Goal: Task Accomplishment & Management: Use online tool/utility

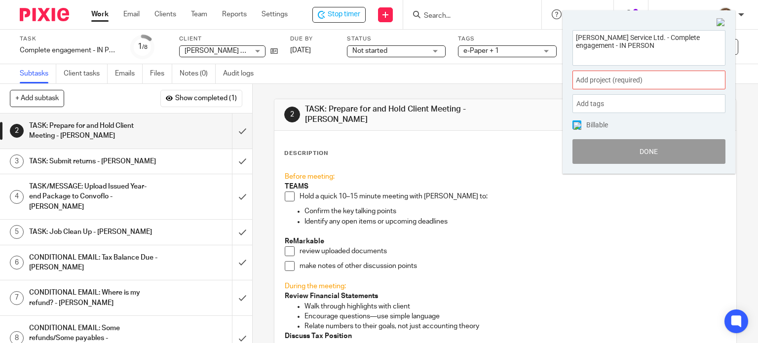
drag, startPoint x: 623, startPoint y: 48, endPoint x: 554, endPoint y: 32, distance: 70.6
click at [558, 37] on body "Work Email Clients Team Reports Settings Work Email Clients Team Reports Settin…" at bounding box center [379, 171] width 758 height 343
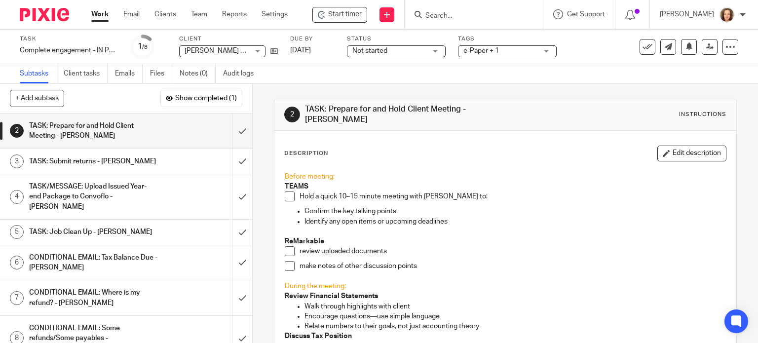
click at [439, 19] on input "Search" at bounding box center [468, 16] width 89 height 9
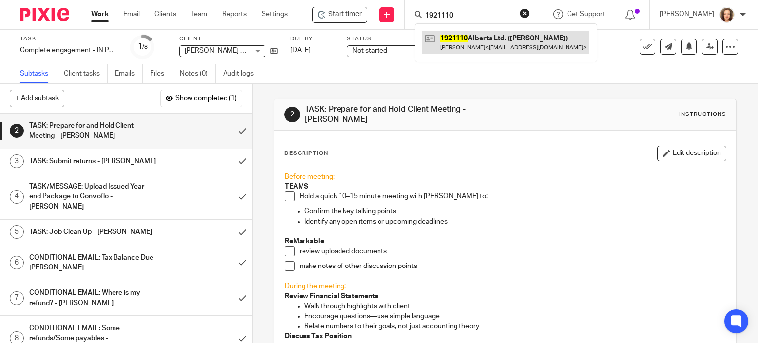
type input "1921110"
click at [478, 40] on link at bounding box center [505, 42] width 167 height 23
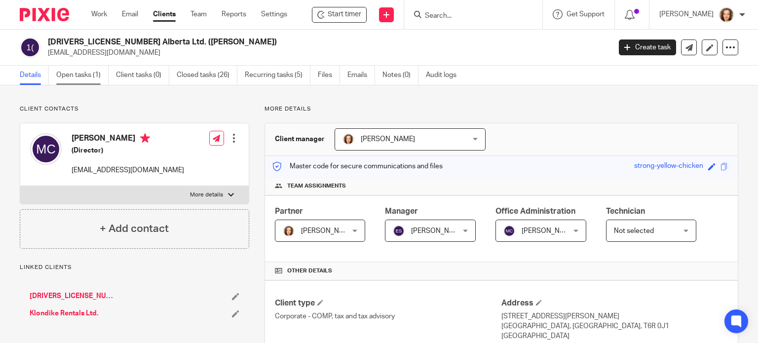
click at [75, 74] on link "Open tasks (1)" at bounding box center [82, 75] width 52 height 19
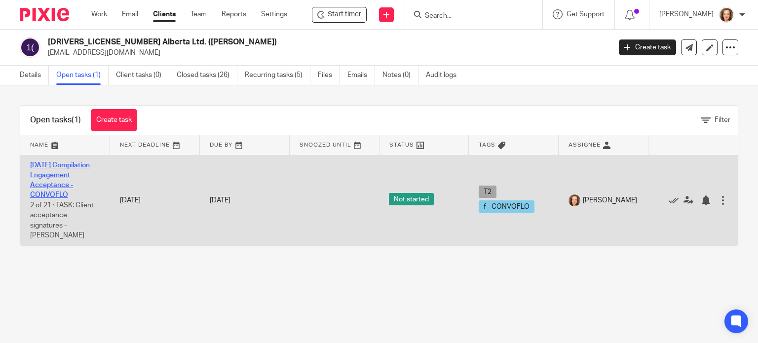
click at [47, 182] on link "2025-08-31 Compilation Engagement Acceptance - CONVOFLO" at bounding box center [60, 180] width 60 height 37
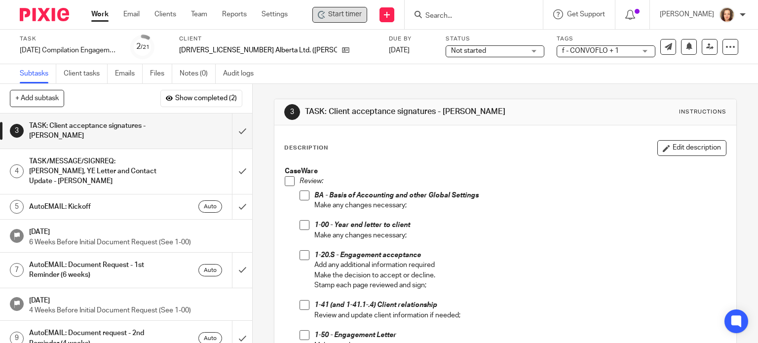
click at [347, 14] on span "Start timer" at bounding box center [345, 14] width 34 height 10
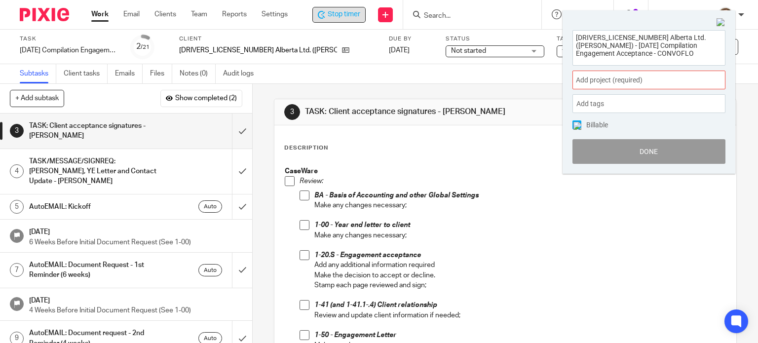
drag, startPoint x: 615, startPoint y: 56, endPoint x: 533, endPoint y: 15, distance: 91.3
click at [533, 15] on body "Work Email Clients Team Reports Settings Work Email Clients Team Reports Settin…" at bounding box center [379, 171] width 758 height 343
click at [633, 77] on span "Add project (required) :" at bounding box center [638, 80] width 124 height 10
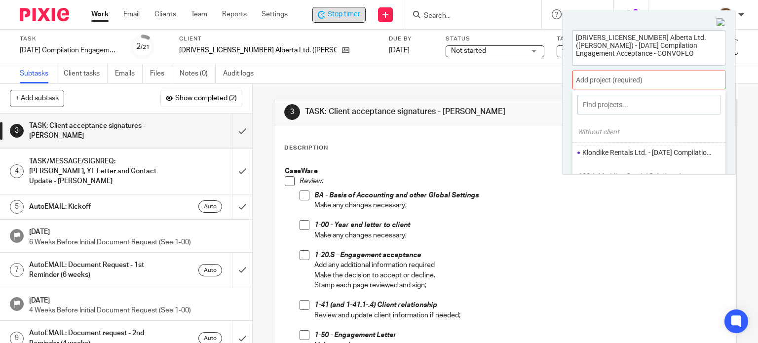
click at [619, 106] on input at bounding box center [648, 105] width 143 height 20
type input "1921110 Alberta Ltd. (Connell) - 2025-08-31 Compilation Engagement Acceptance -…"
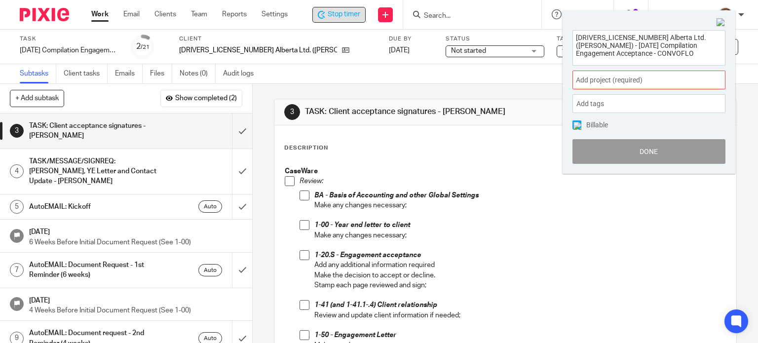
click at [712, 24] on div "1921110 Alberta Ltd. (Connell) - 2025-08-31 Compilation Engagement Acceptance -…" at bounding box center [648, 92] width 173 height 164
click at [277, 76] on div "Subtasks Client tasks Emails Files Notes (0) Audit logs" at bounding box center [139, 73] width 278 height 19
click at [288, 178] on span at bounding box center [290, 181] width 10 height 10
click at [301, 199] on span at bounding box center [304, 195] width 10 height 10
click at [301, 224] on span at bounding box center [304, 225] width 10 height 10
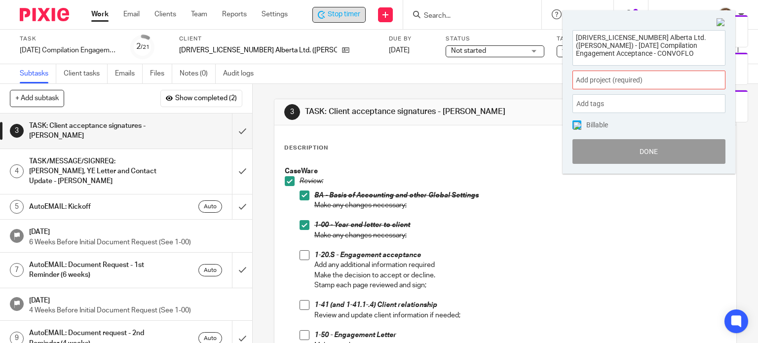
click at [303, 254] on span at bounding box center [304, 255] width 10 height 10
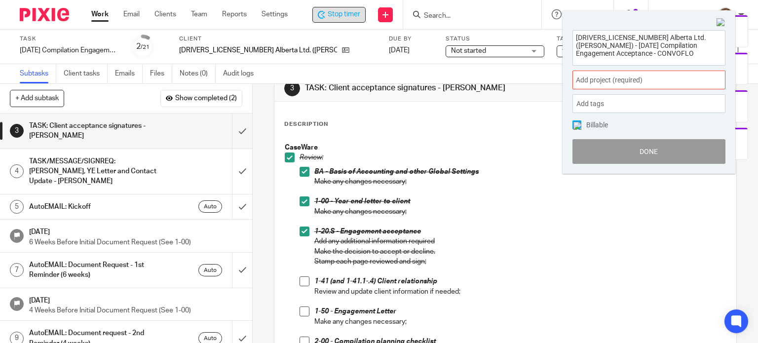
scroll to position [99, 0]
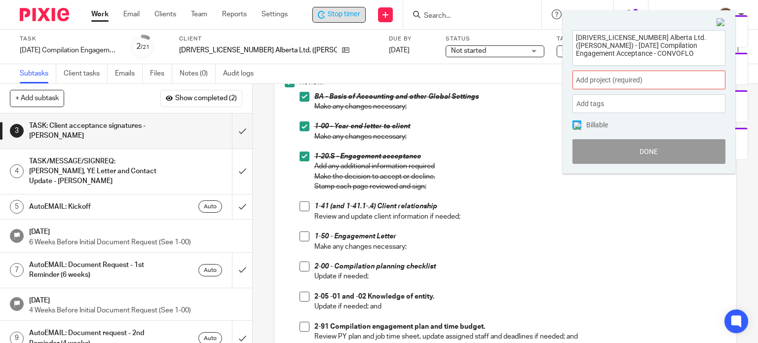
click at [300, 207] on span at bounding box center [304, 206] width 10 height 10
click at [300, 233] on span at bounding box center [304, 236] width 10 height 10
click at [301, 268] on span at bounding box center [304, 266] width 10 height 10
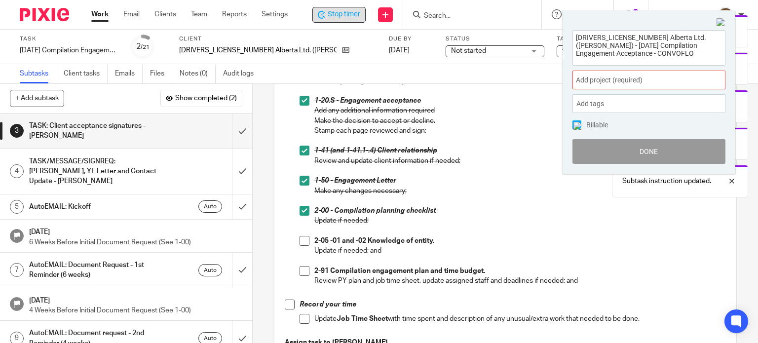
scroll to position [160, 0]
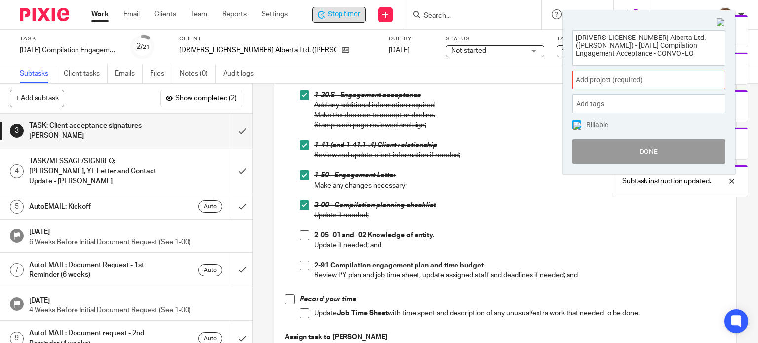
click at [299, 234] on span at bounding box center [304, 235] width 10 height 10
drag, startPoint x: 301, startPoint y: 261, endPoint x: 289, endPoint y: 291, distance: 31.6
click at [301, 261] on span at bounding box center [304, 265] width 10 height 10
click at [286, 295] on span at bounding box center [290, 299] width 10 height 10
click at [299, 312] on span at bounding box center [304, 313] width 10 height 10
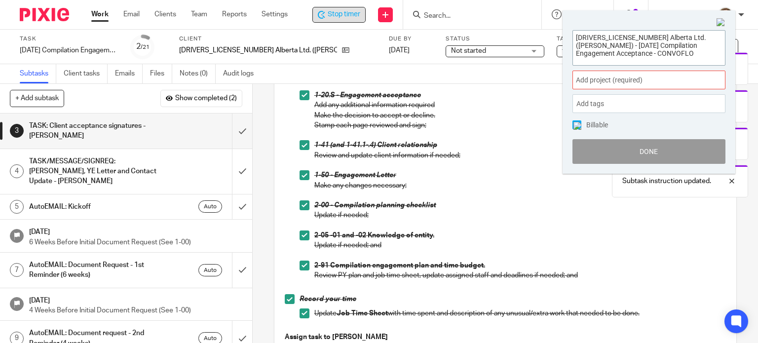
drag, startPoint x: 624, startPoint y: 57, endPoint x: 545, endPoint y: 12, distance: 90.6
click at [545, 13] on body "Work Email Clients Team Reports Settings Work Email Clients Team Reports Settin…" at bounding box center [379, 171] width 758 height 343
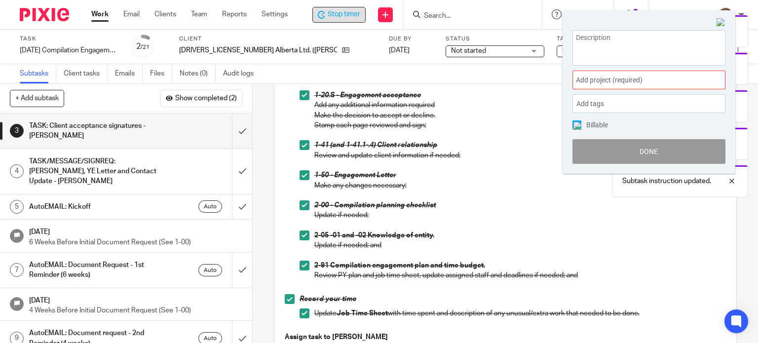
click at [720, 22] on img at bounding box center [720, 22] width 9 height 9
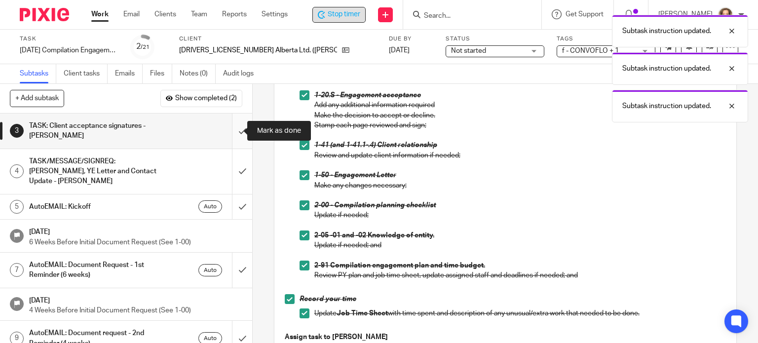
click at [229, 130] on input "submit" at bounding box center [126, 130] width 252 height 35
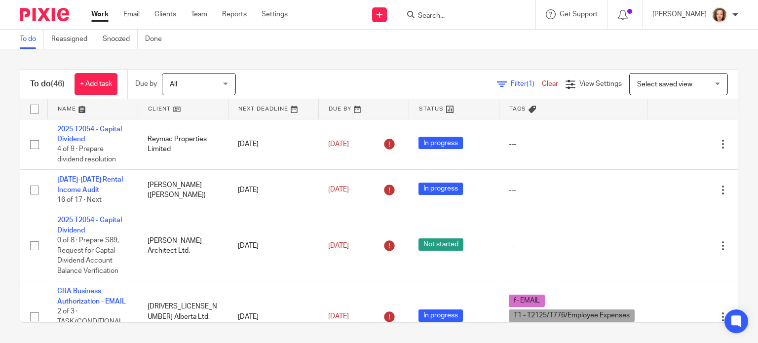
click at [448, 17] on input "Search" at bounding box center [461, 16] width 89 height 9
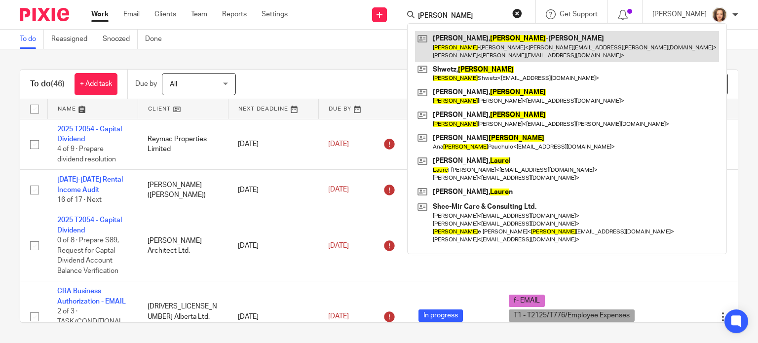
type input "laura"
click at [470, 46] on link at bounding box center [567, 46] width 304 height 31
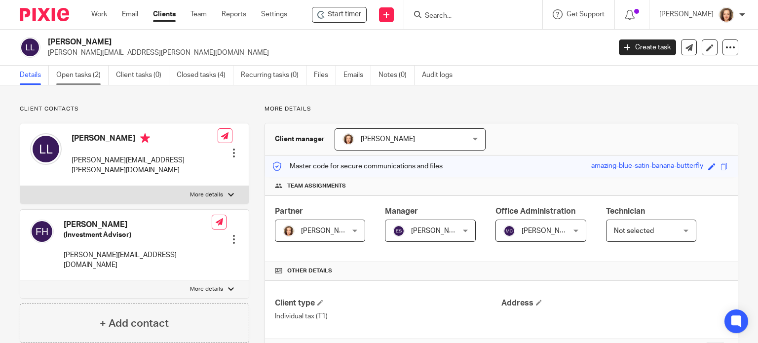
click at [88, 76] on link "Open tasks (2)" at bounding box center [82, 75] width 52 height 19
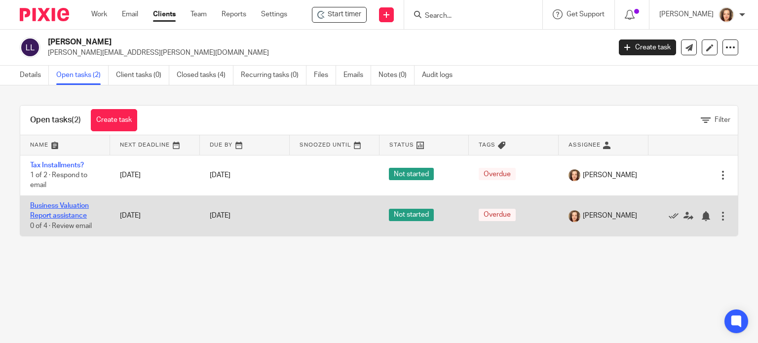
click at [57, 203] on link "Business Valuation Report assistance" at bounding box center [59, 210] width 59 height 17
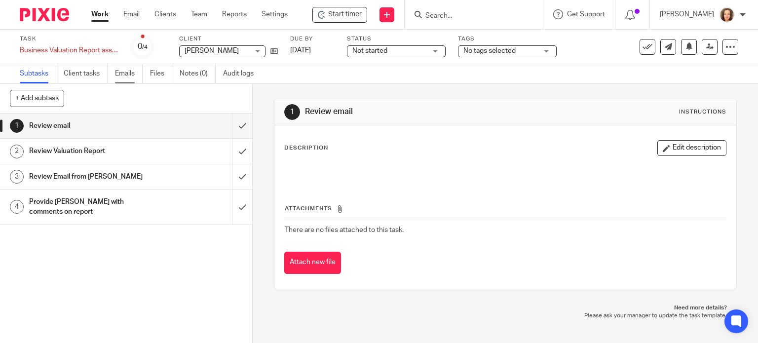
click at [126, 72] on link "Emails" at bounding box center [129, 73] width 28 height 19
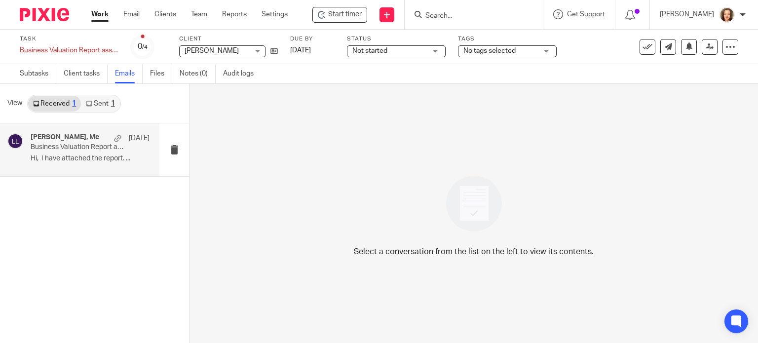
click at [59, 143] on div "[PERSON_NAME], Me [DATE]" at bounding box center [90, 138] width 119 height 10
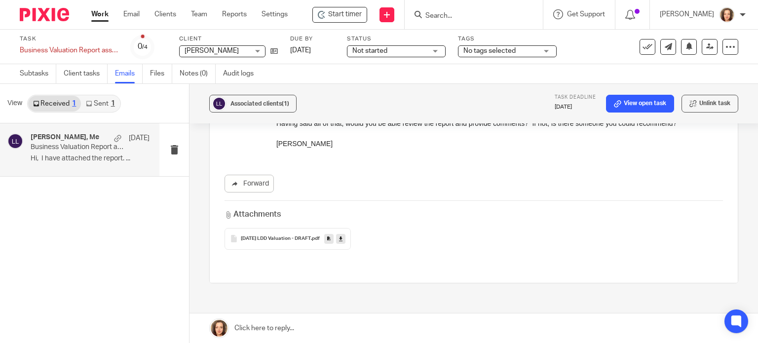
scroll to position [838, 0]
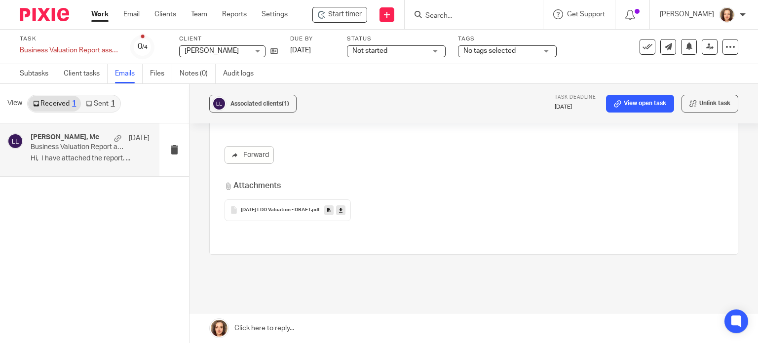
click at [274, 207] on span "25-07-25 LDD Valuation - DRAFT" at bounding box center [276, 210] width 70 height 6
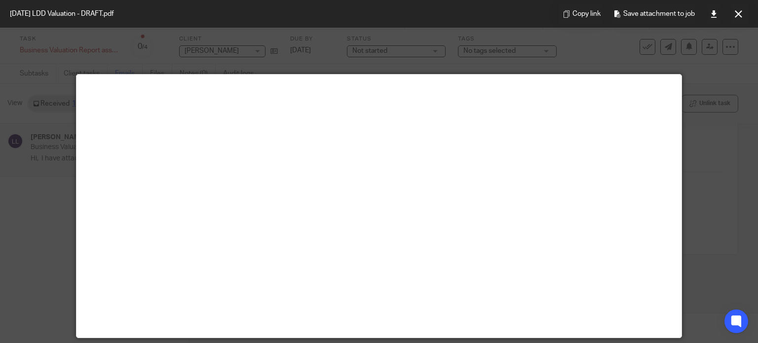
click at [446, 52] on div at bounding box center [379, 171] width 758 height 343
click at [738, 9] on button at bounding box center [738, 14] width 20 height 20
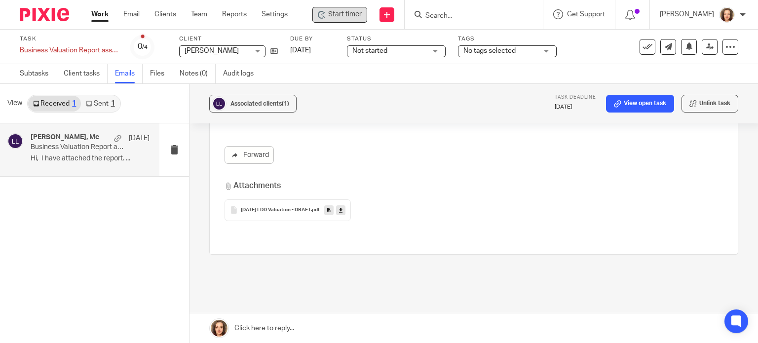
click at [348, 16] on span "Start timer" at bounding box center [345, 14] width 34 height 10
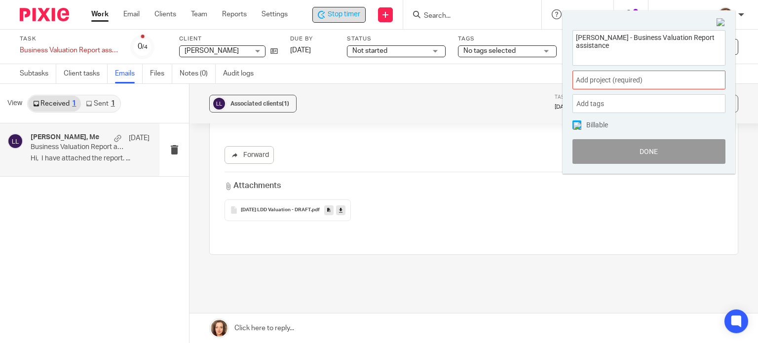
drag, startPoint x: 616, startPoint y: 49, endPoint x: 533, endPoint y: 16, distance: 89.7
click at [533, 16] on body "Work Email Clients Team Reports Settings Work Email Clients Team Reports Settin…" at bounding box center [379, 171] width 758 height 343
click at [358, 100] on div "Associated clients (1) Task deadline Aug 25, 2025 View open task Unlink task" at bounding box center [473, 103] width 568 height 39
click at [342, 206] on icon at bounding box center [340, 209] width 3 height 7
click at [84, 151] on p "Business Valuation Report assistance" at bounding box center [78, 147] width 95 height 8
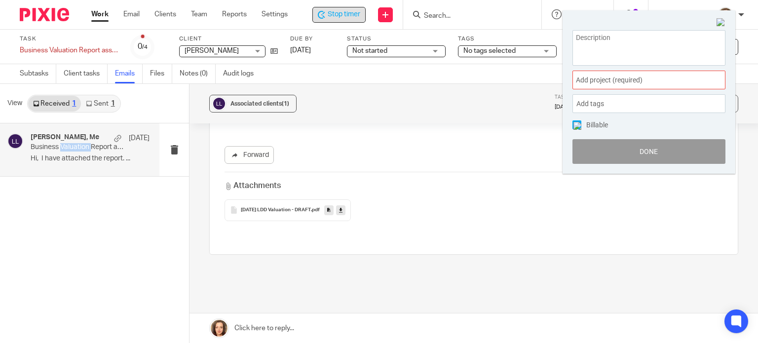
click at [84, 151] on p "Business Valuation Report assistance" at bounding box center [78, 147] width 95 height 8
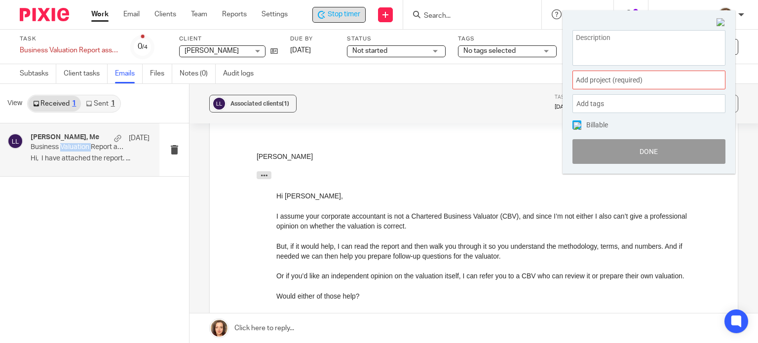
scroll to position [394, 0]
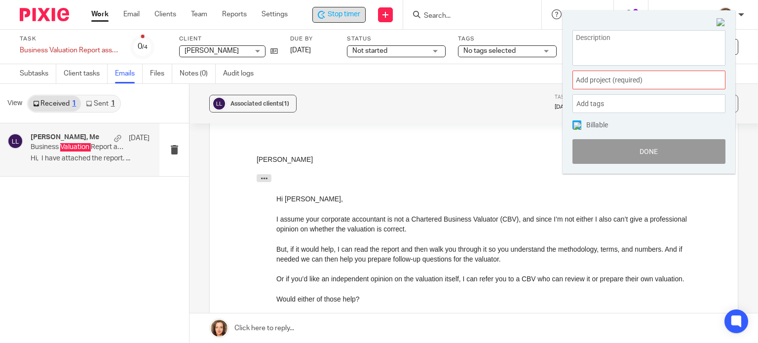
click at [416, 278] on span "Or if you’d like an independent opinion on the valuation itself, I can refer yo…" at bounding box center [480, 279] width 408 height 8
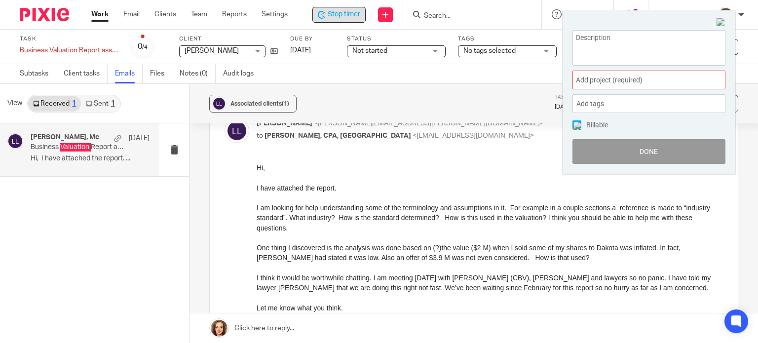
scroll to position [209, 0]
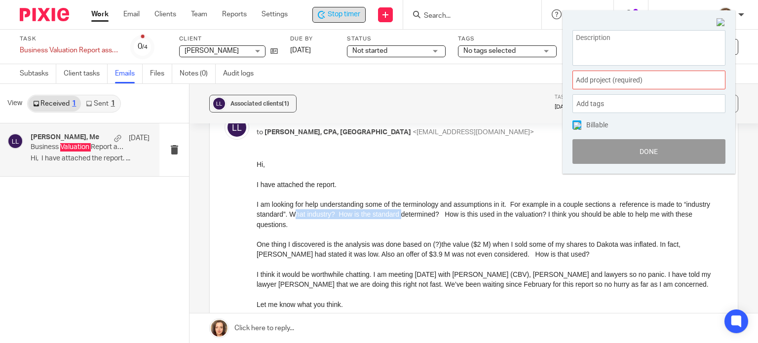
drag, startPoint x: 322, startPoint y: 214, endPoint x: 428, endPoint y: 212, distance: 106.6
click at [428, 212] on div "I am looking for help understanding some of the terminology and assumptions in …" at bounding box center [490, 214] width 466 height 30
click at [418, 215] on div "I am looking for help understanding some of the terminology and assumptions in …" at bounding box center [490, 214] width 466 height 30
click at [393, 247] on div "One thing I discovered is the analysis was done based on (?)the value ($2 M) wh…" at bounding box center [490, 249] width 466 height 20
click at [323, 255] on div "One thing I discovered is the analysis was done based on (?)the value ($2 M) wh…" at bounding box center [490, 249] width 466 height 20
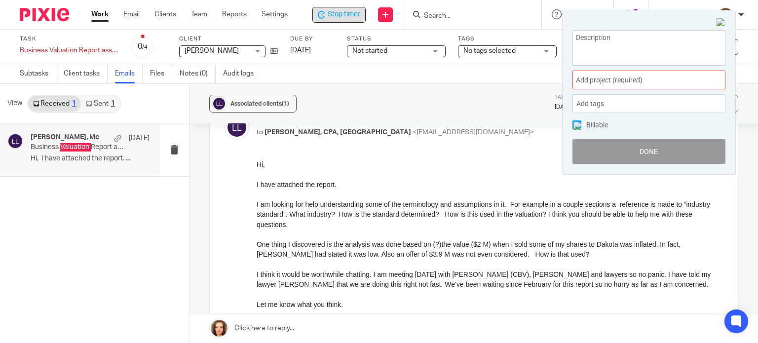
click at [374, 274] on div "I think it would be worthwhile chatting. I am meeting September 19th with Camer…" at bounding box center [490, 279] width 466 height 20
click at [367, 286] on div "I think it would be worthwhile chatting. I am meeting September 19th with Camer…" at bounding box center [490, 279] width 466 height 20
click at [376, 294] on div at bounding box center [490, 294] width 466 height 10
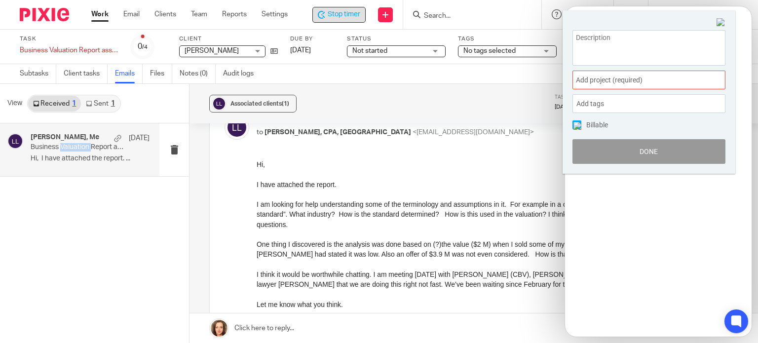
click at [719, 21] on img at bounding box center [720, 22] width 9 height 9
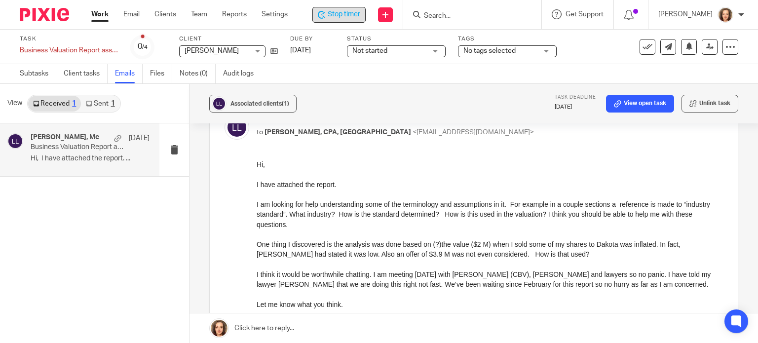
click at [336, 113] on div "Associated clients (1) Task deadline Aug 25, 2025 View open task Unlink task" at bounding box center [473, 103] width 568 height 39
click at [444, 15] on input "Search" at bounding box center [467, 16] width 89 height 9
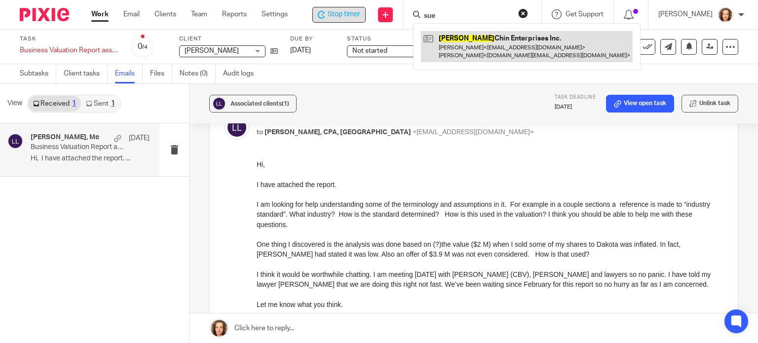
type input "sue"
click at [468, 37] on link at bounding box center [527, 46] width 212 height 31
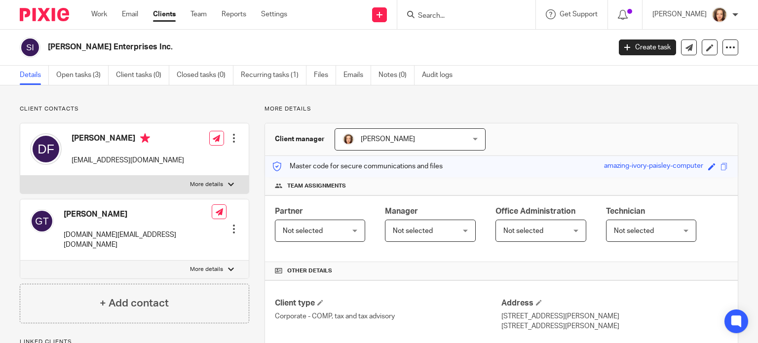
click at [71, 75] on link "Open tasks (3)" at bounding box center [82, 75] width 52 height 19
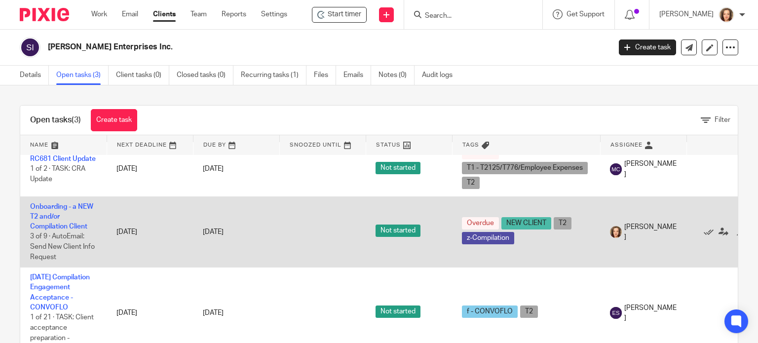
scroll to position [22, 0]
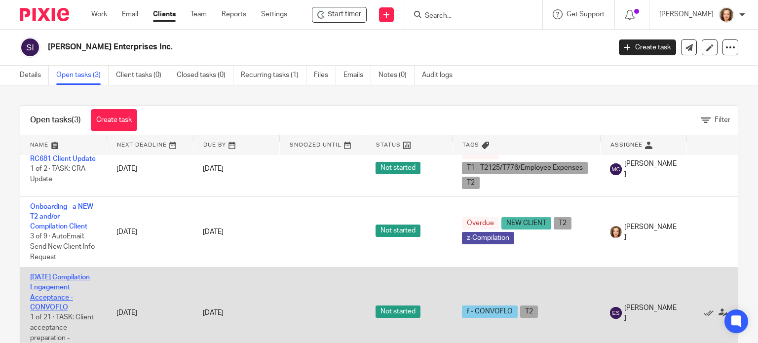
click at [43, 288] on link "[DATE] Compilation Engagement Acceptance - CONVOFLO" at bounding box center [60, 292] width 60 height 37
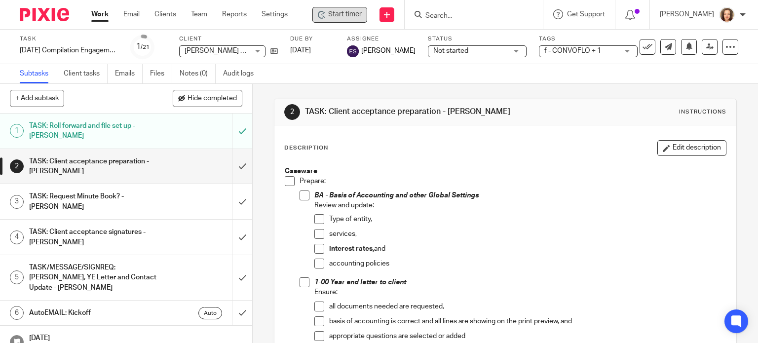
click at [334, 12] on span "Start timer" at bounding box center [345, 14] width 34 height 10
click at [336, 12] on span "Start timer" at bounding box center [345, 14] width 34 height 10
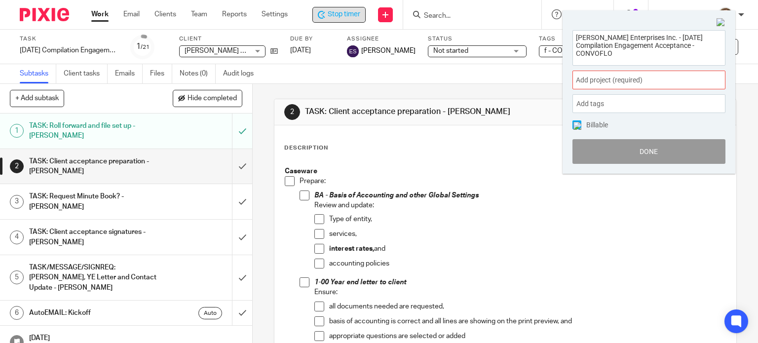
drag, startPoint x: 624, startPoint y: 59, endPoint x: 537, endPoint y: 18, distance: 95.8
click at [537, 19] on body "Work Email Clients Team Reports Settings Work Email Clients Team Reports Settin…" at bounding box center [379, 171] width 758 height 343
click at [670, 61] on textarea "[PERSON_NAME] Enterprises Inc. - [DATE] Compilation Engagement Acceptance - CON…" at bounding box center [649, 47] width 152 height 32
click at [720, 24] on img at bounding box center [720, 22] width 9 height 9
